Goal: Transaction & Acquisition: Download file/media

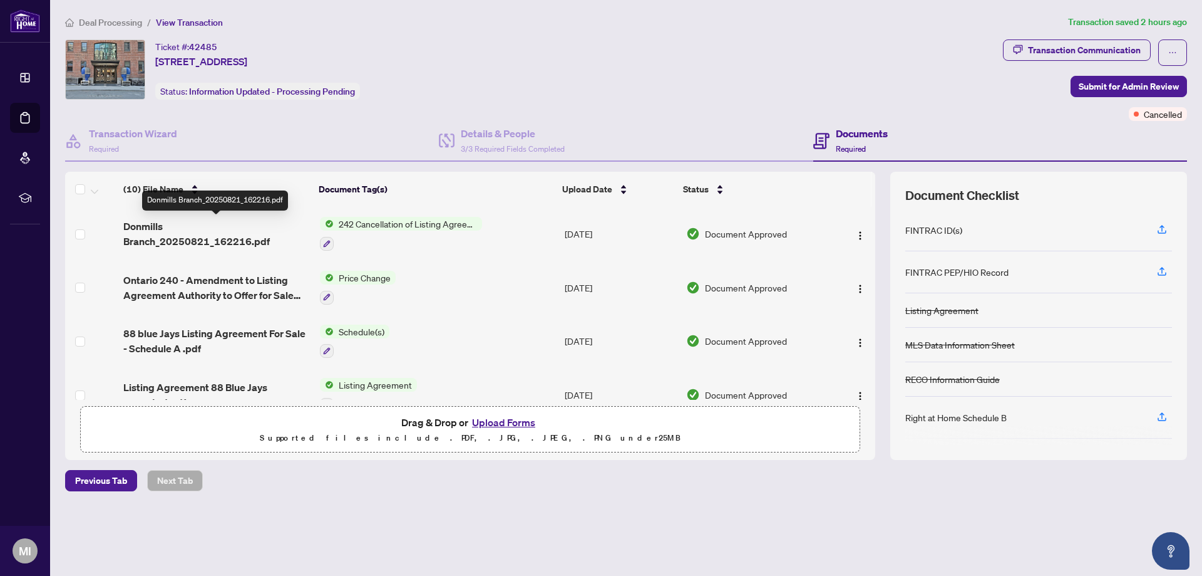
click at [157, 237] on span "Donmills Branch_20250821_162216.pdf" at bounding box center [216, 234] width 186 height 30
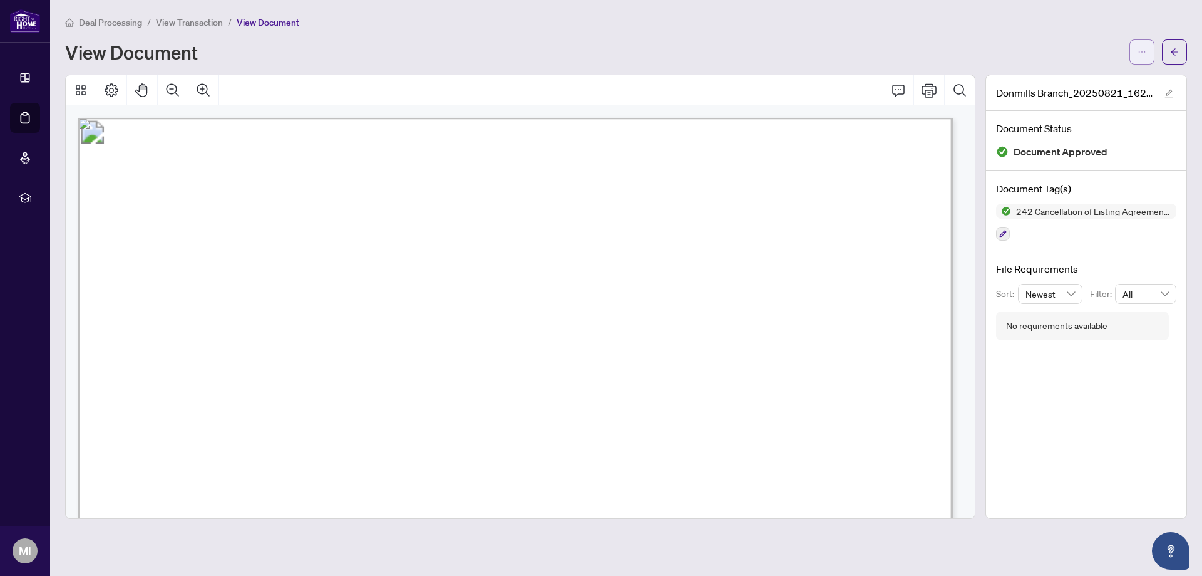
click at [1142, 51] on icon "ellipsis" at bounding box center [1142, 52] width 9 height 9
click at [1074, 80] on span "Download" at bounding box center [1097, 79] width 95 height 14
